Goal: Information Seeking & Learning: Learn about a topic

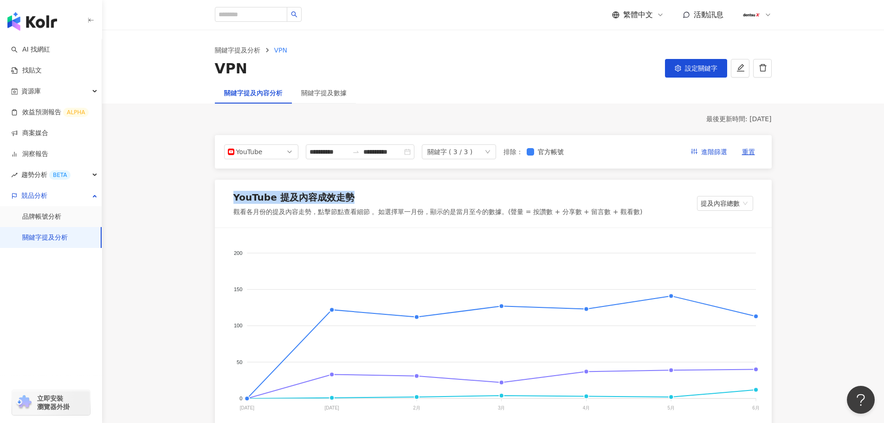
drag, startPoint x: 234, startPoint y: 197, endPoint x: 355, endPoint y: 197, distance: 121.0
click at [355, 197] on div "YouTube 提及內容成效走勢" at bounding box center [437, 199] width 409 height 17
copy div "YouTube 提及內容成效走勢"
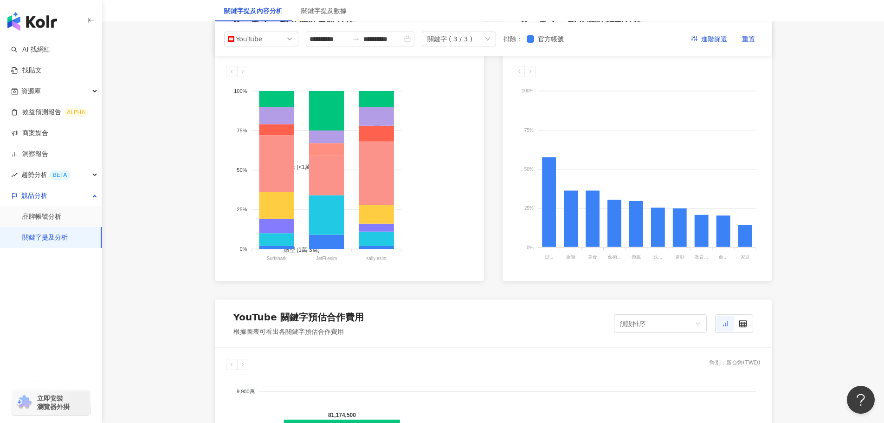
scroll to position [417, 0]
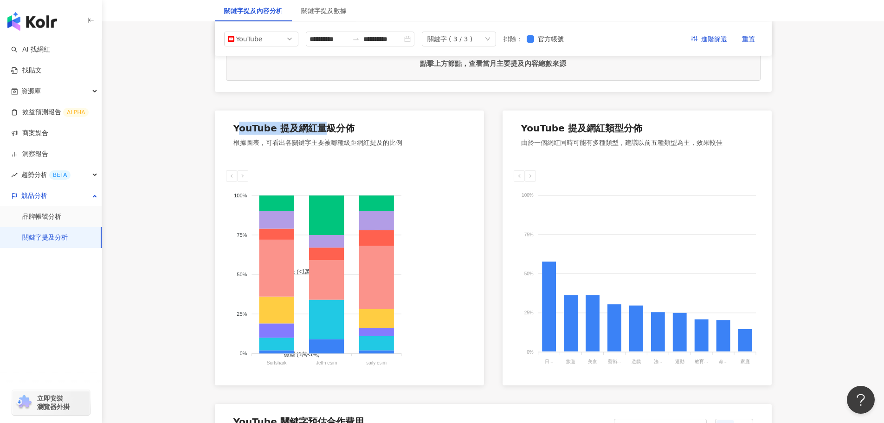
drag, startPoint x: 236, startPoint y: 130, endPoint x: 314, endPoint y: 124, distance: 78.2
click at [320, 124] on div "YouTube 提及網紅量級分佈" at bounding box center [293, 128] width 121 height 13
click at [234, 132] on div "YouTube 提及網紅量級分佈" at bounding box center [293, 128] width 121 height 13
drag, startPoint x: 233, startPoint y: 128, endPoint x: 352, endPoint y: 127, distance: 118.7
click at [352, 127] on div "YouTube 提及網紅量級分佈" at bounding box center [317, 130] width 169 height 17
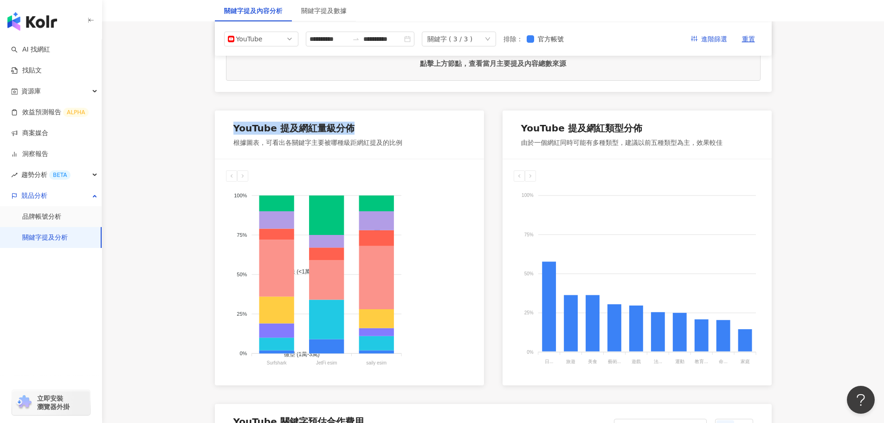
copy div "YouTube 提及網紅量級分佈"
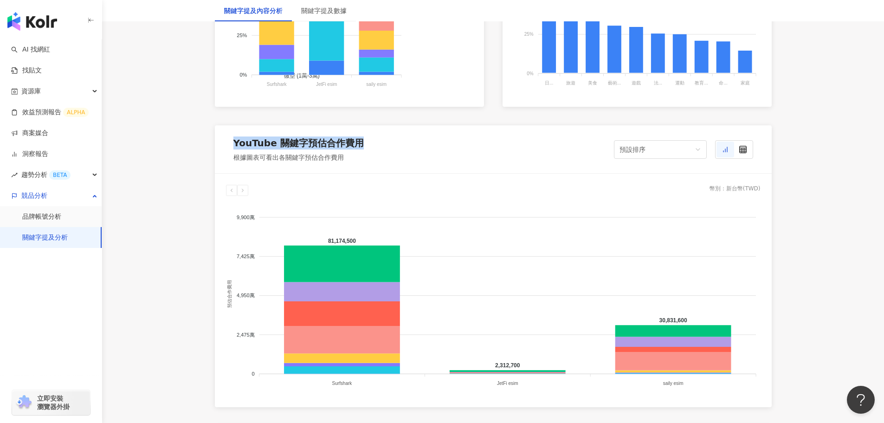
drag, startPoint x: 232, startPoint y: 144, endPoint x: 358, endPoint y: 136, distance: 125.9
click at [358, 136] on div "YouTube 關鍵字預估合作費用 根據圖表可看出各關鍵字預估合作費用 預設排序" at bounding box center [493, 149] width 557 height 48
copy div "YouTube 關鍵字預估合作費用"
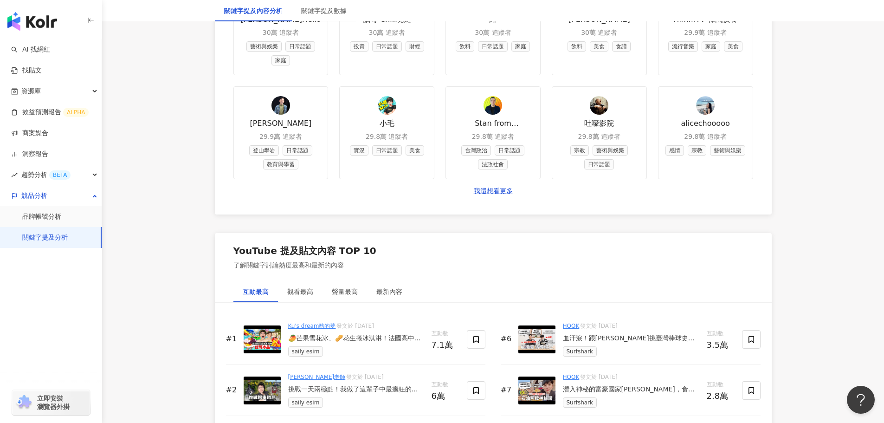
scroll to position [1252, 0]
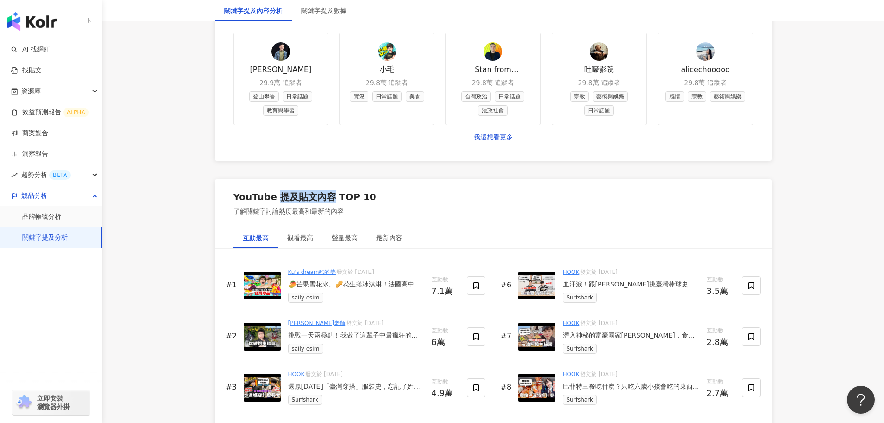
drag, startPoint x: 277, startPoint y: 195, endPoint x: 325, endPoint y: 196, distance: 47.8
click at [325, 196] on div "YouTube 提及貼文內容 TOP 10" at bounding box center [304, 196] width 143 height 13
copy div "提及貼文內容"
